Goal: Information Seeking & Learning: Learn about a topic

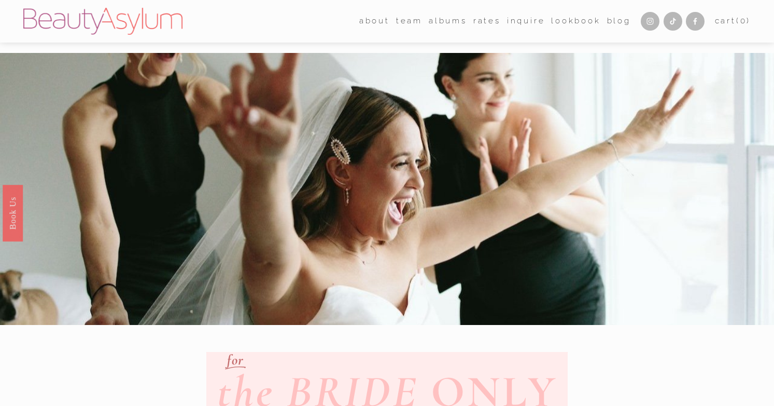
click at [443, 19] on link "albums" at bounding box center [448, 21] width 38 height 16
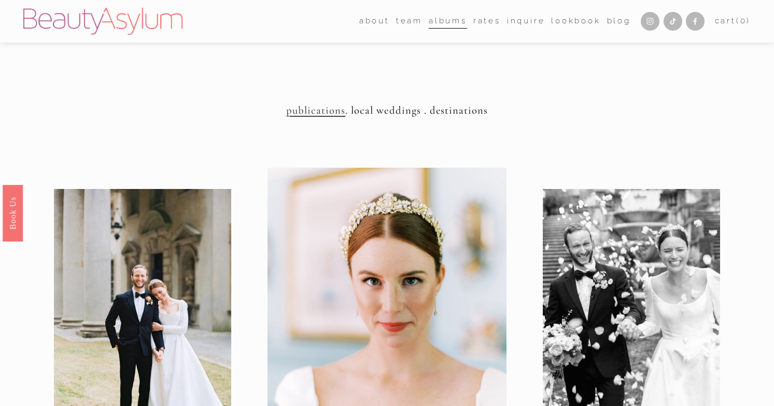
click at [385, 111] on h4 "publications . local weddings . destinations" at bounding box center [387, 110] width 728 height 13
click at [353, 258] on div at bounding box center [387, 325] width 239 height 315
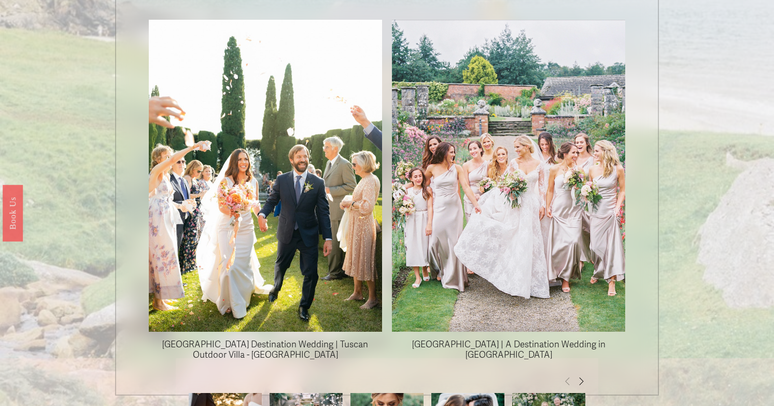
scroll to position [829, 0]
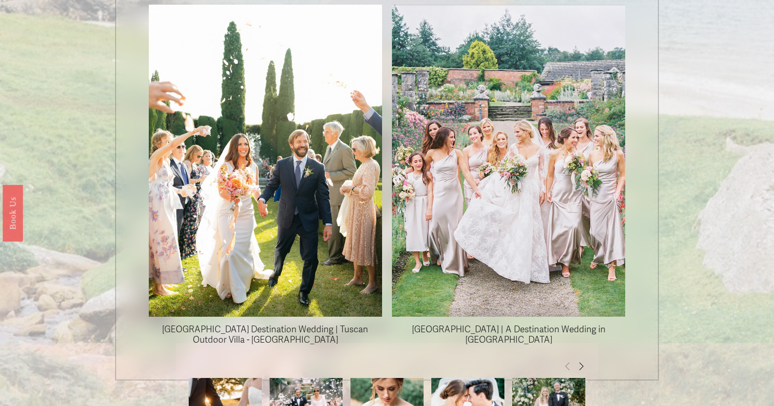
click at [579, 361] on span "Next" at bounding box center [581, 365] width 8 height 9
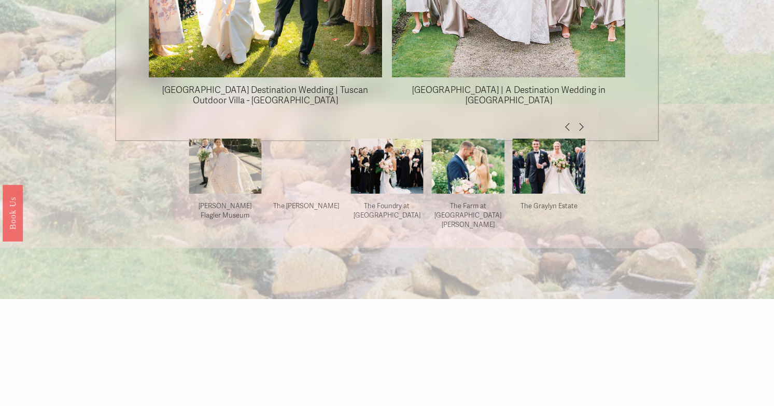
scroll to position [1049, 0]
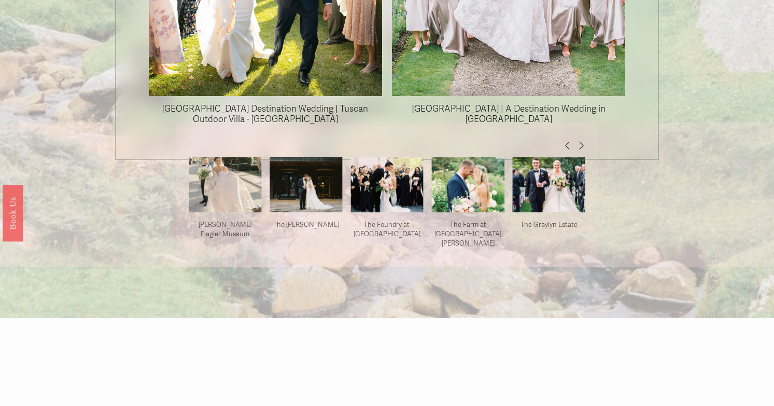
click at [231, 165] on img at bounding box center [225, 185] width 73 height 90
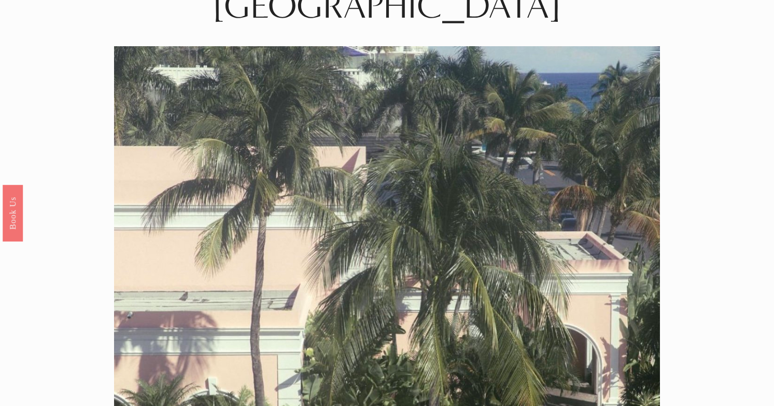
scroll to position [121, 0]
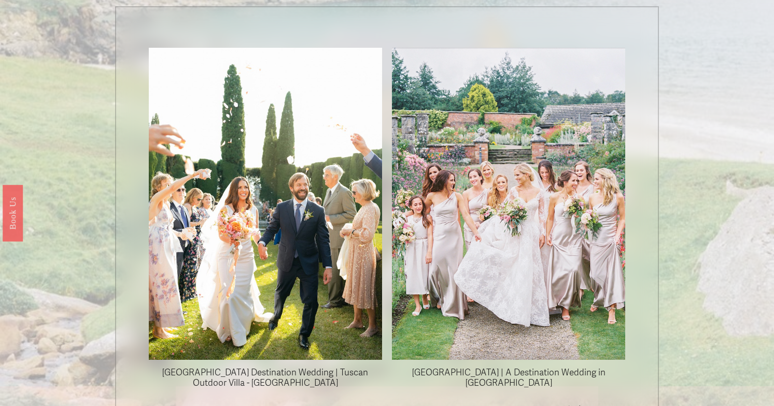
scroll to position [778, 0]
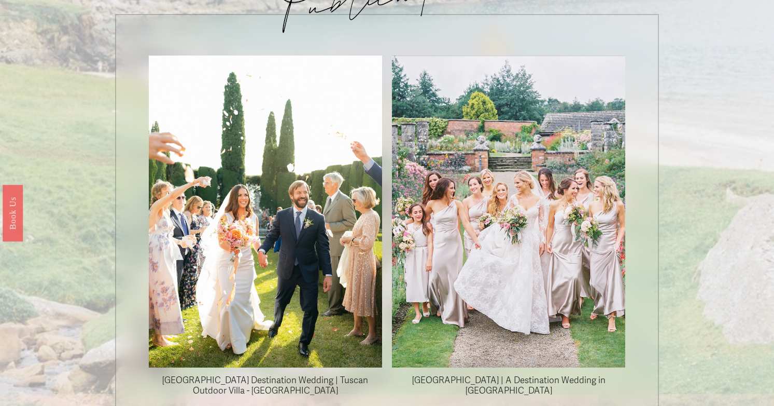
click at [549, 297] on img at bounding box center [509, 212] width 419 height 312
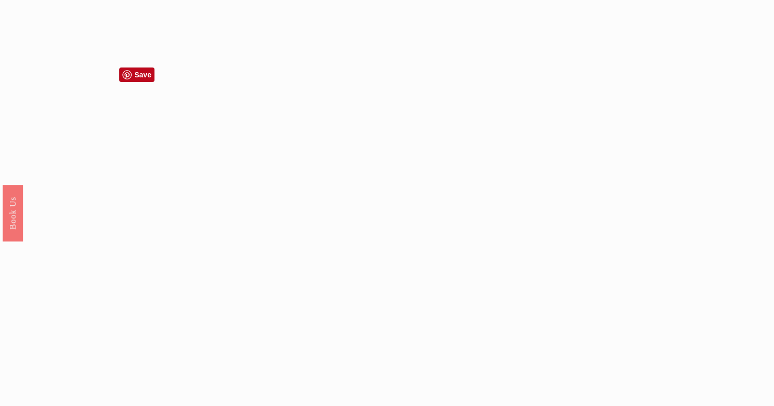
scroll to position [5292, 0]
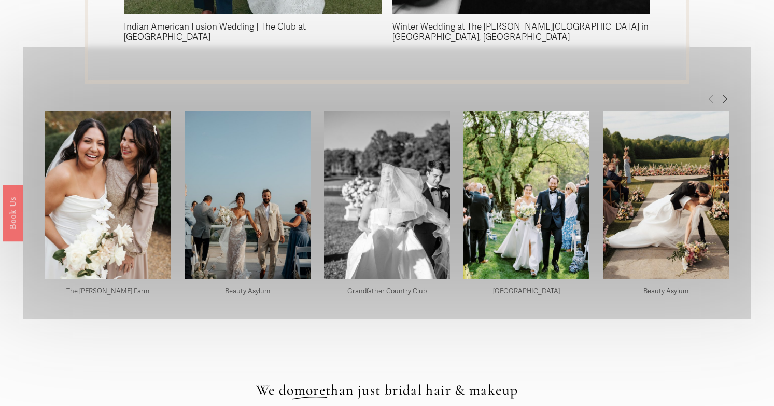
scroll to position [2554, 0]
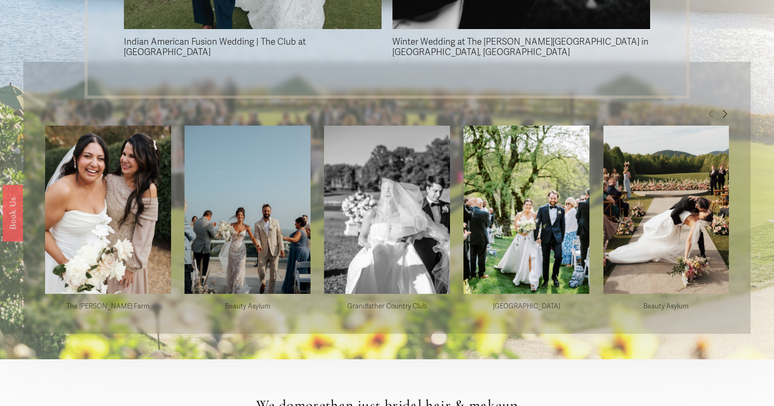
click at [659, 193] on img at bounding box center [667, 209] width 126 height 189
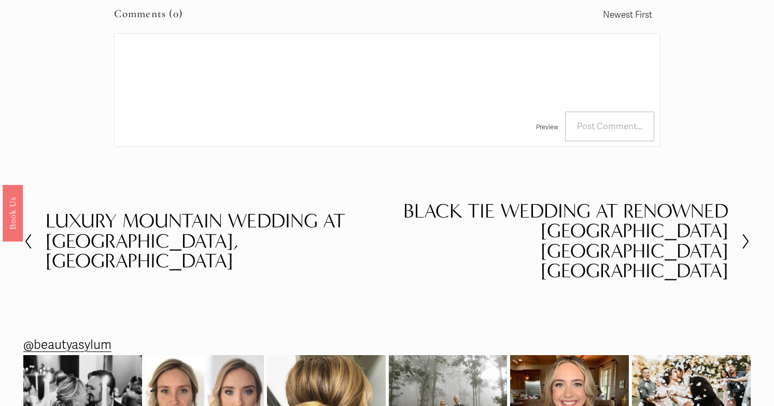
scroll to position [4715, 0]
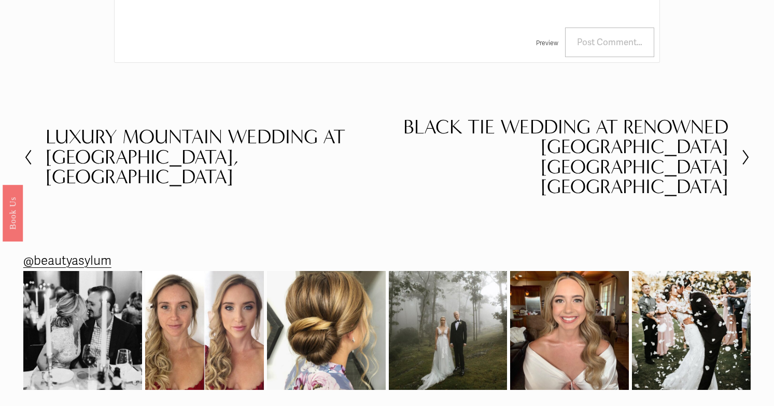
click at [100, 250] on link "@beautyasylum" at bounding box center [67, 261] width 88 height 23
